Goal: Use online tool/utility

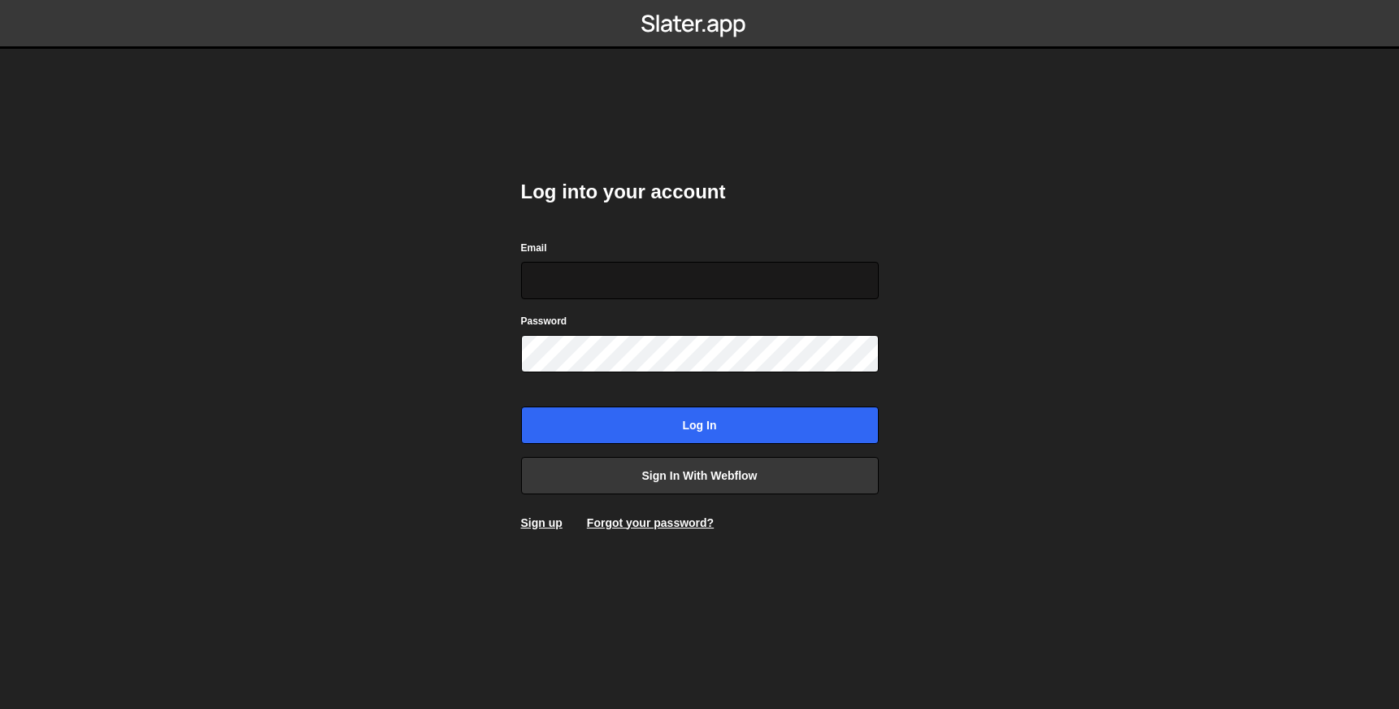
click at [590, 283] on input "Email" at bounding box center [700, 280] width 358 height 37
type input "[EMAIL_ADDRESS][DOMAIN_NAME]"
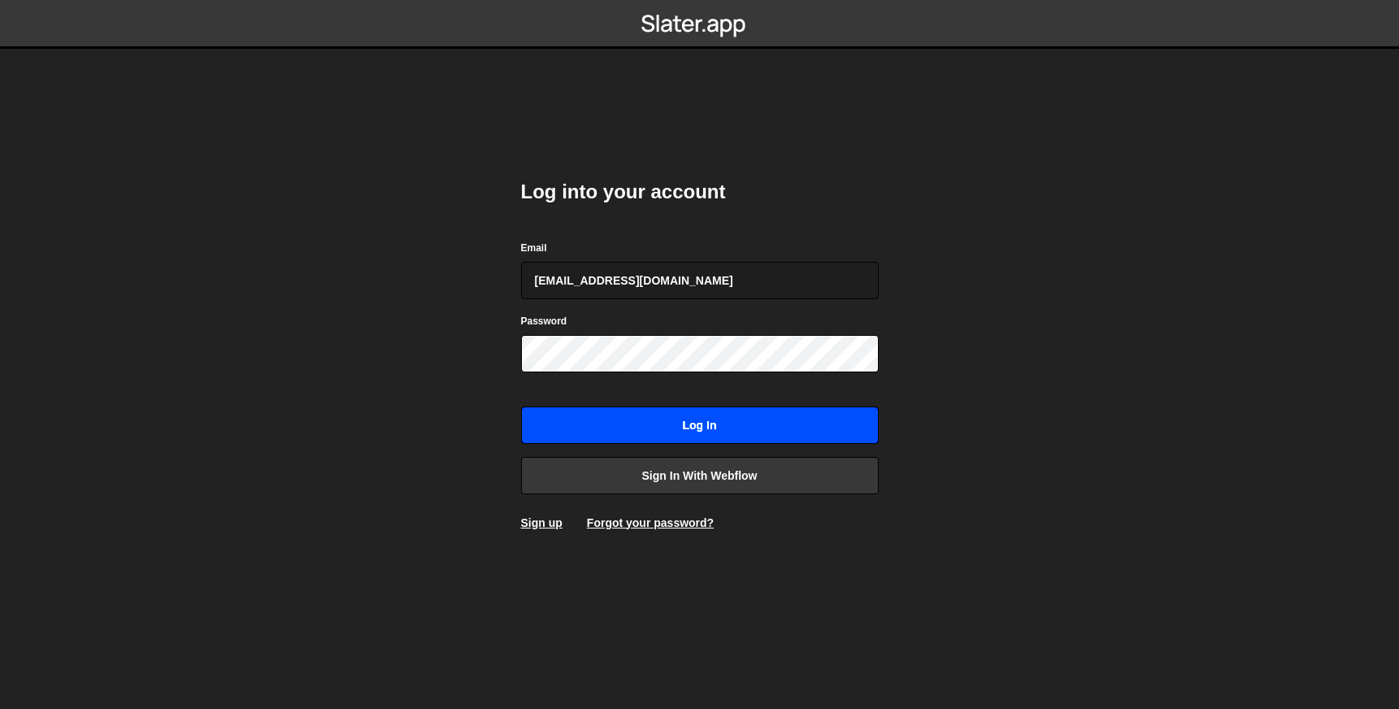
click at [636, 418] on input "Log in" at bounding box center [700, 424] width 358 height 37
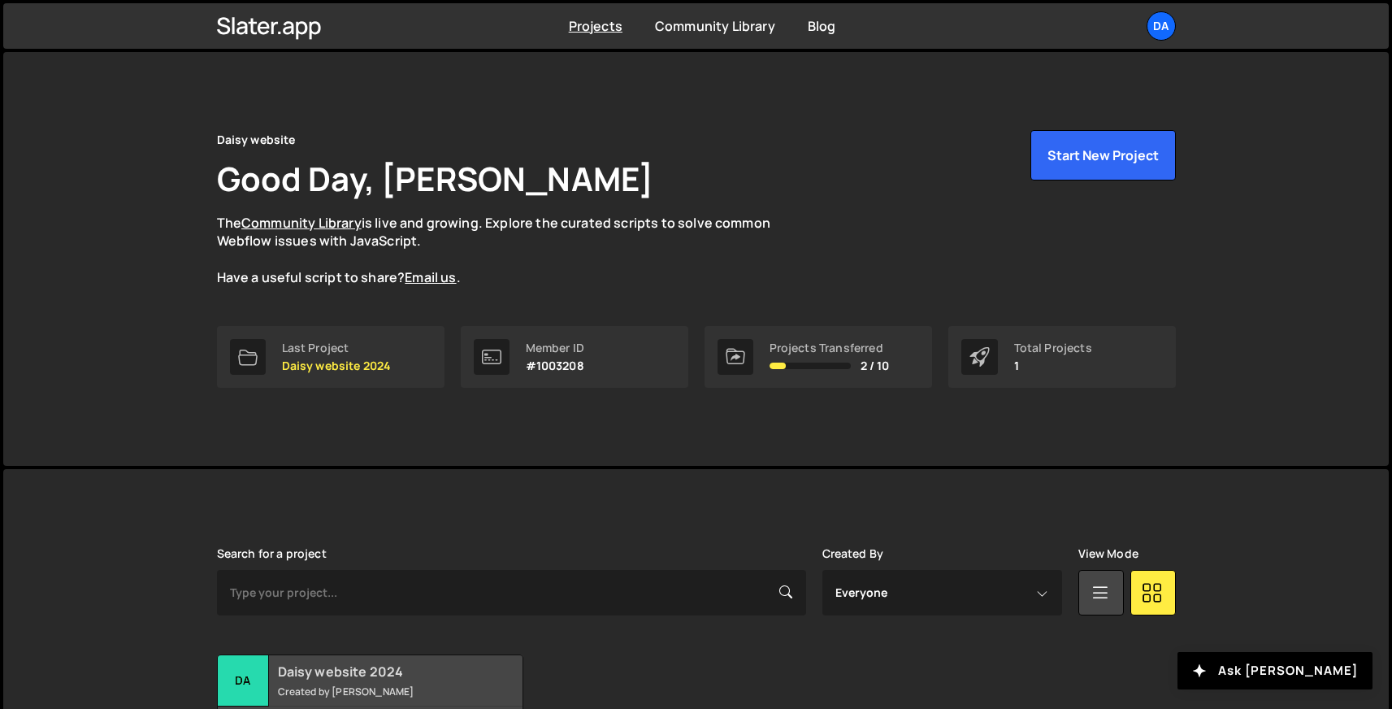
click at [397, 674] on h2 "Daisy website 2024" at bounding box center [376, 671] width 196 height 18
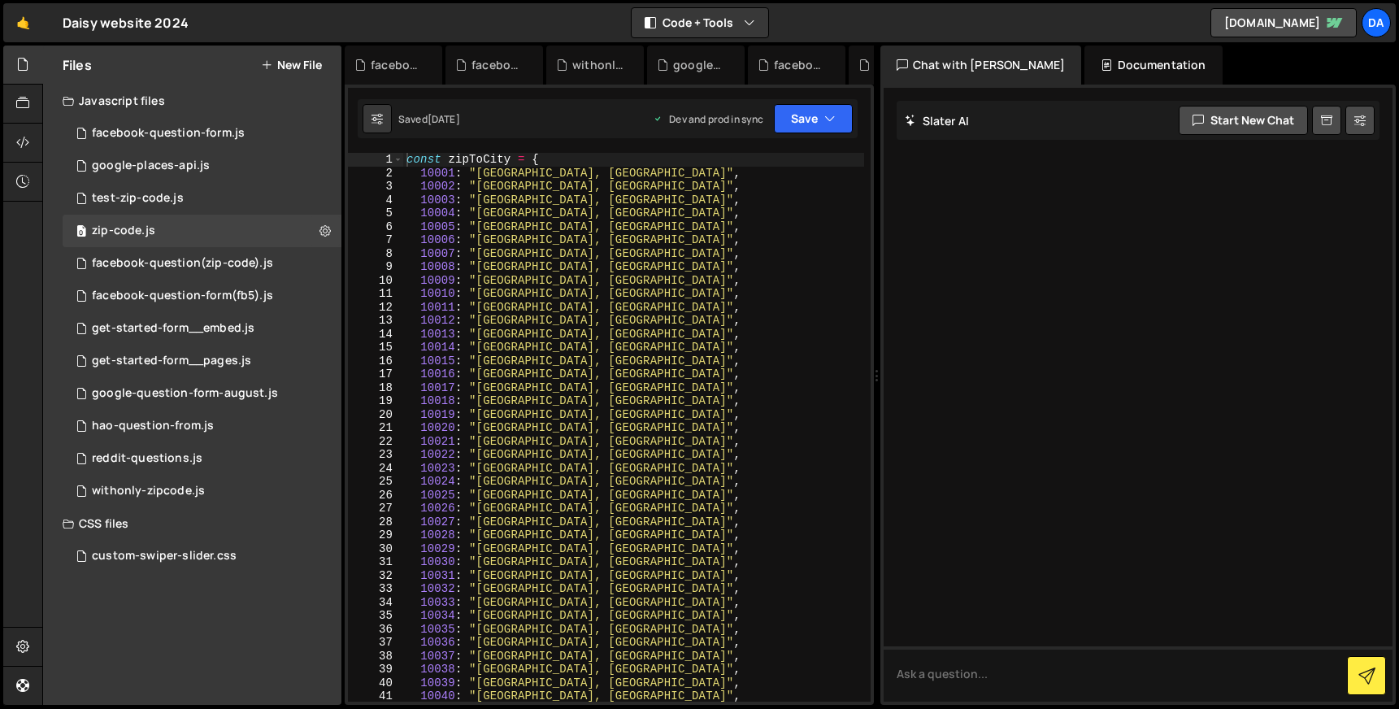
click at [528, 378] on div "const zipToCity = { 10001 : "Manhattan, NYC" , 10002 : "Manhattan, NYC" , 10003…" at bounding box center [633, 441] width 461 height 576
click at [443, 161] on div "const zipToCity = { 10001 : "Manhattan, NYC" , 10002 : "Manhattan, NYC" , 10003…" at bounding box center [633, 441] width 461 height 576
click at [496, 166] on div "const zipToCity = { 10001 : "Manhattan, NYC" , 10002 : "Manhattan, NYC" , 10003…" at bounding box center [633, 441] width 461 height 576
click at [436, 179] on div "const zipToCity = { 10001 : "Manhattan, NYC" , 10002 : "Manhattan, NYC" , 10003…" at bounding box center [633, 441] width 461 height 576
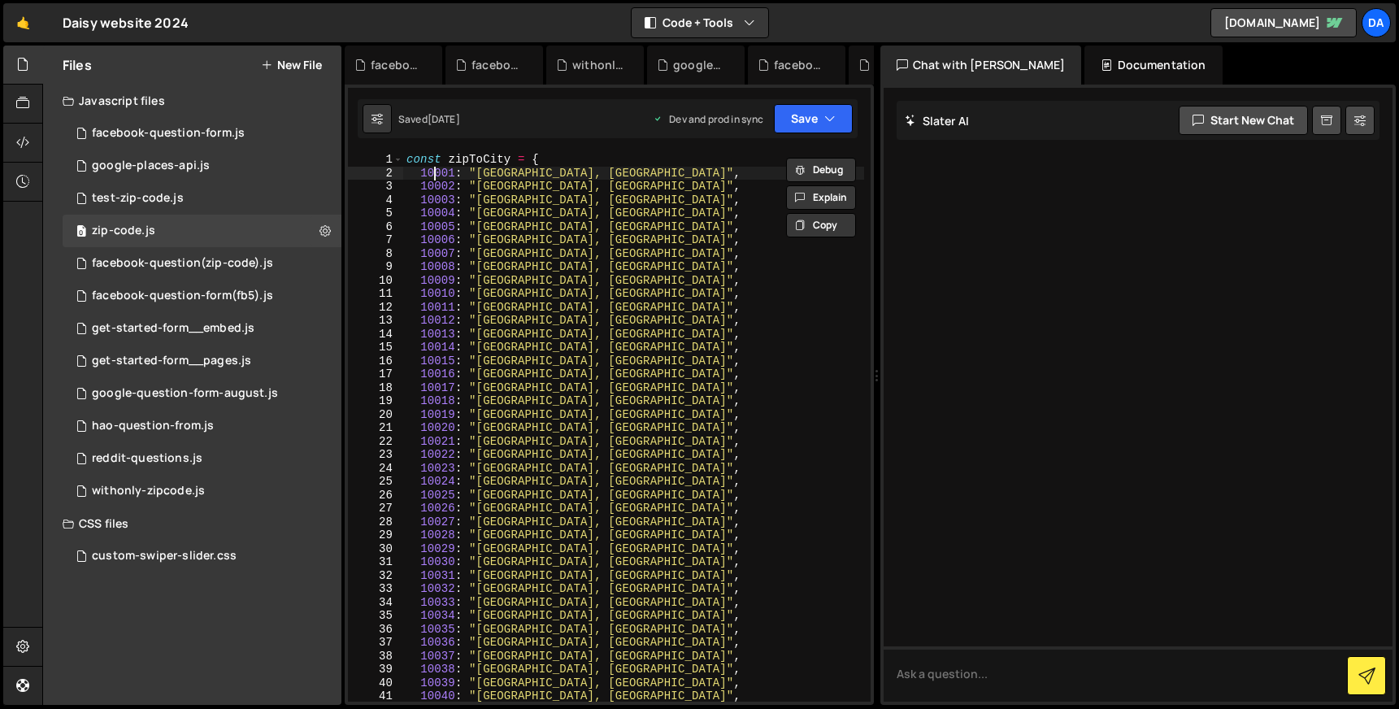
click at [436, 179] on div "const zipToCity = { 10001 : "Manhattan, NYC" , 10002 : "Manhattan, NYC" , 10003…" at bounding box center [633, 441] width 461 height 576
click at [436, 177] on div "const zipToCity = { 10001 : "Manhattan, NYC" , 10002 : "Manhattan, NYC" , 10003…" at bounding box center [633, 427] width 461 height 549
click at [452, 163] on div "const zipToCity = { 10001 : "Manhattan, NYC" , 10002 : "Manhattan, NYC" , 10003…" at bounding box center [633, 441] width 461 height 576
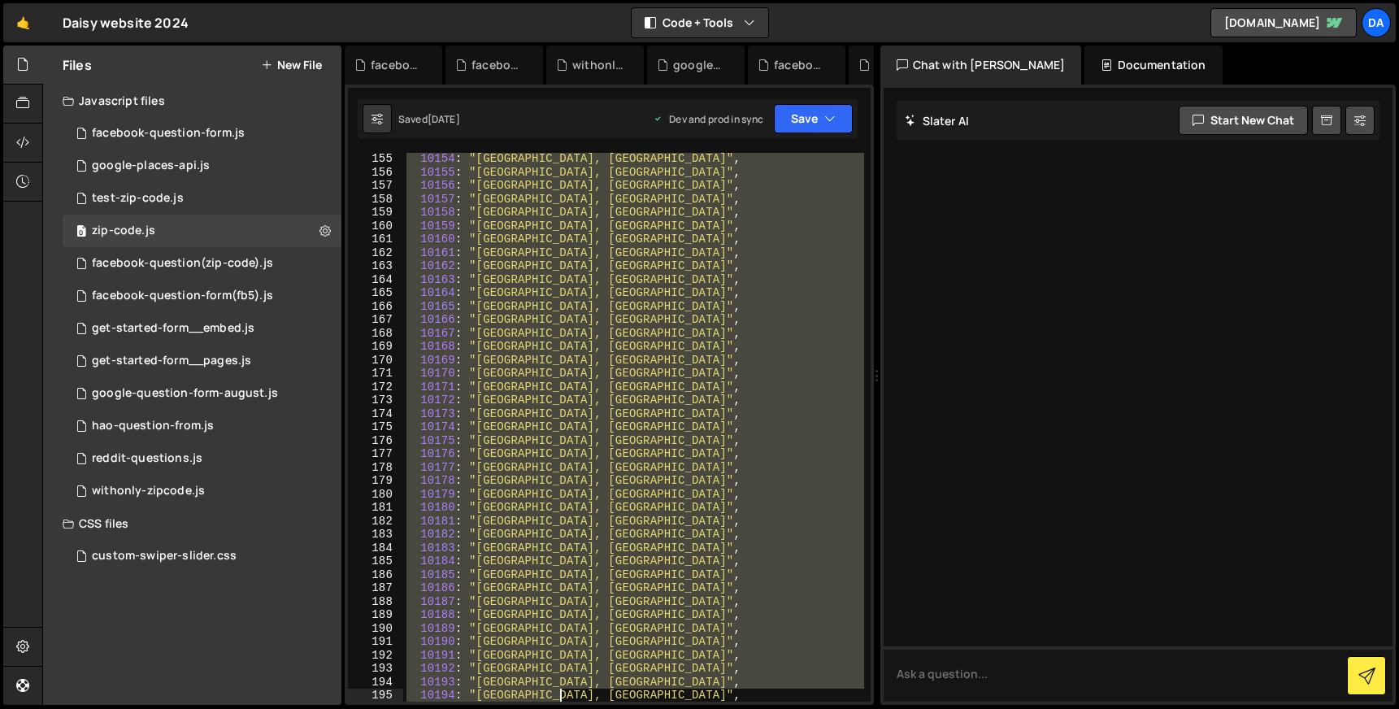
drag, startPoint x: 449, startPoint y: 160, endPoint x: 563, endPoint y: 710, distance: 562.1
click at [563, 708] on html "Projects Community Library Blog Da Your current team is Daisy website Projects …" at bounding box center [699, 354] width 1399 height 709
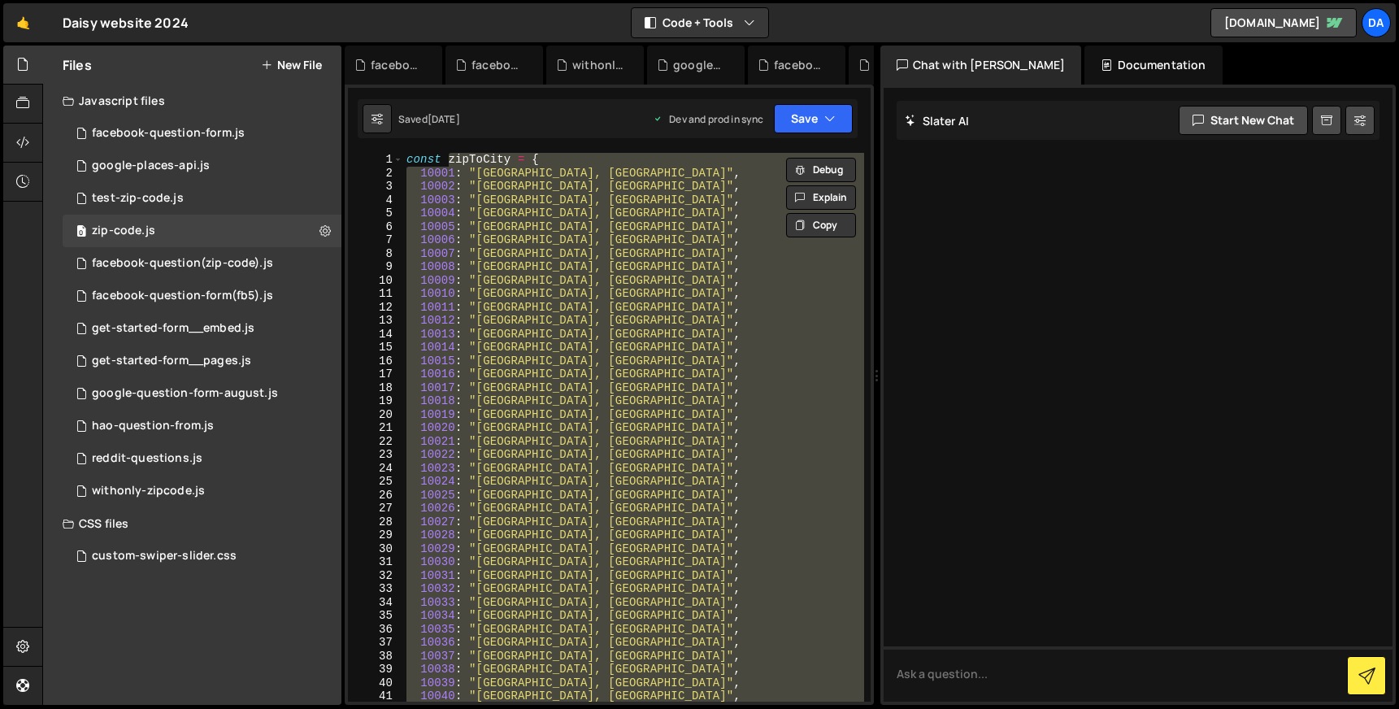
click at [441, 178] on div "const zipToCity = { 10001 : "Manhattan, NYC" , 10002 : "Manhattan, NYC" , 10003…" at bounding box center [633, 427] width 461 height 549
type textarea "10001: "Manhattan, NYC","
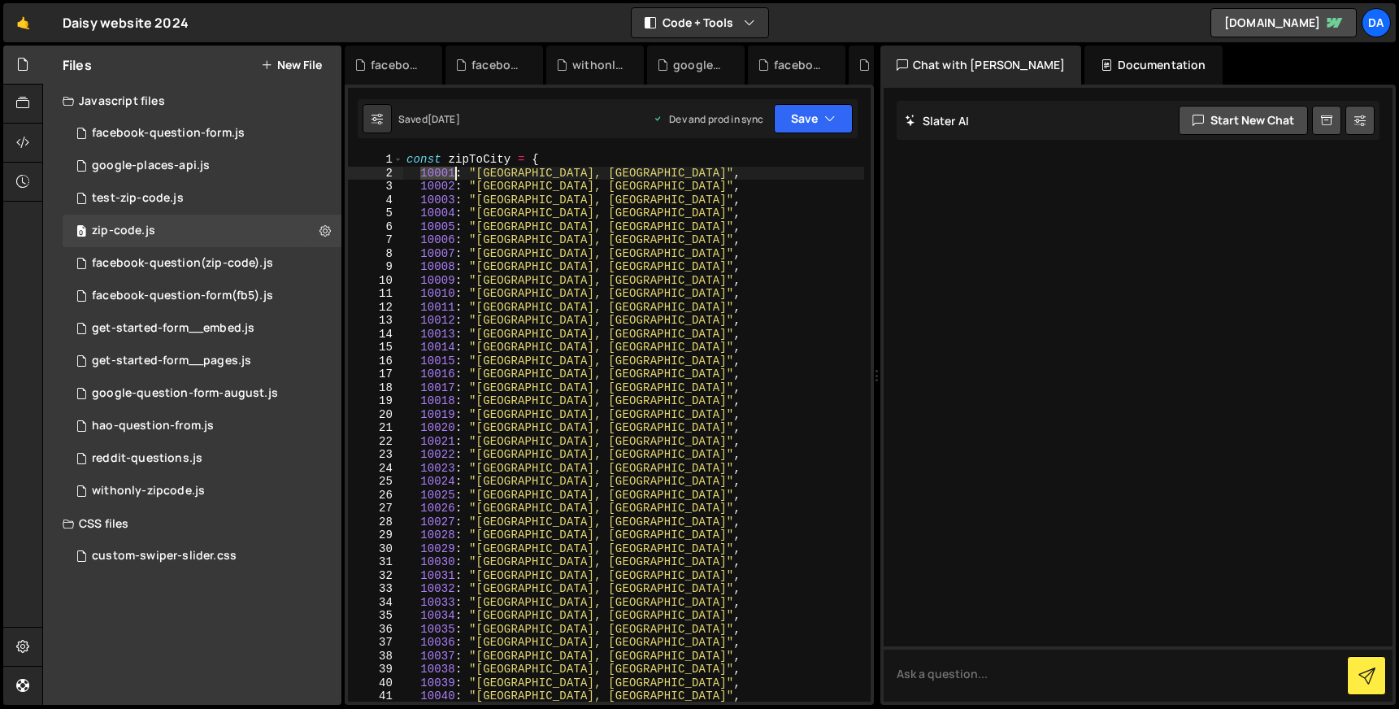
click at [441, 178] on div "const zipToCity = { 10001 : "Manhattan, NYC" , 10002 : "Manhattan, NYC" , 10003…" at bounding box center [633, 441] width 461 height 576
